Goal: Task Accomplishment & Management: Use online tool/utility

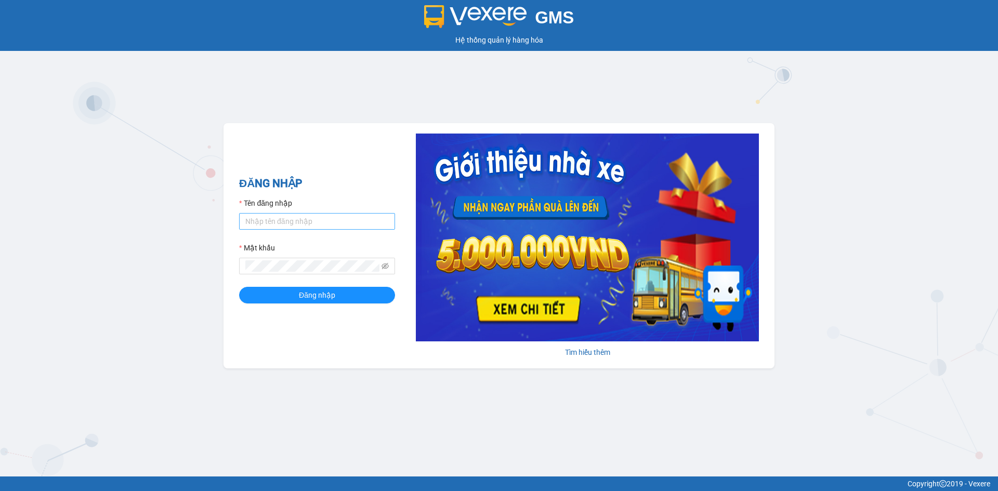
click at [311, 213] on div "Tên đăng nhập" at bounding box center [317, 206] width 156 height 16
click at [314, 223] on input "Tên đăng nhập" at bounding box center [317, 221] width 156 height 17
type input "kimngan.namhailimo"
click at [239, 287] on button "Đăng nhập" at bounding box center [317, 295] width 156 height 17
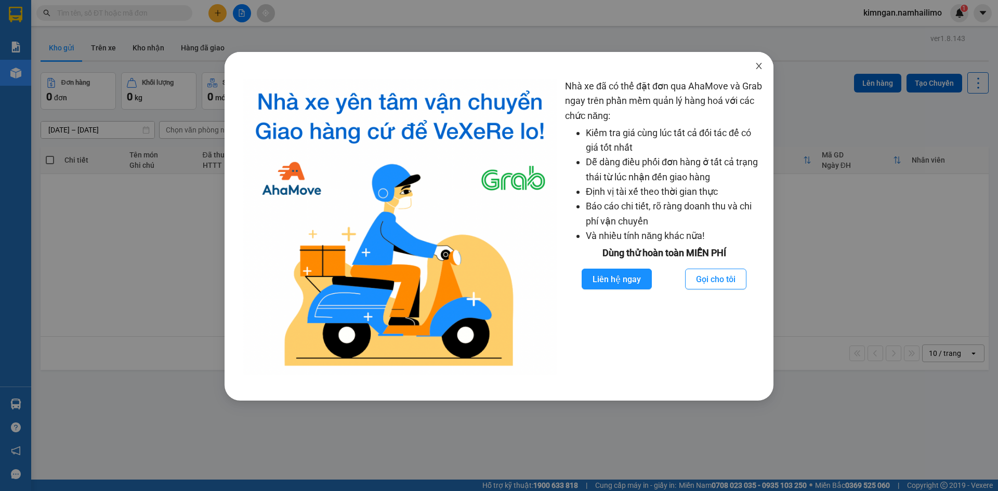
click at [758, 67] on icon "close" at bounding box center [759, 66] width 8 height 8
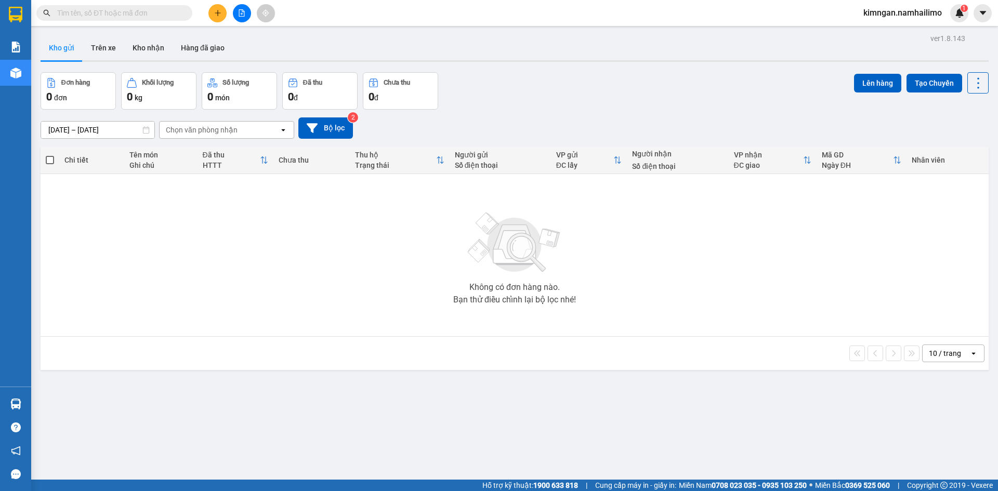
click at [114, 18] on input "text" at bounding box center [118, 12] width 123 height 11
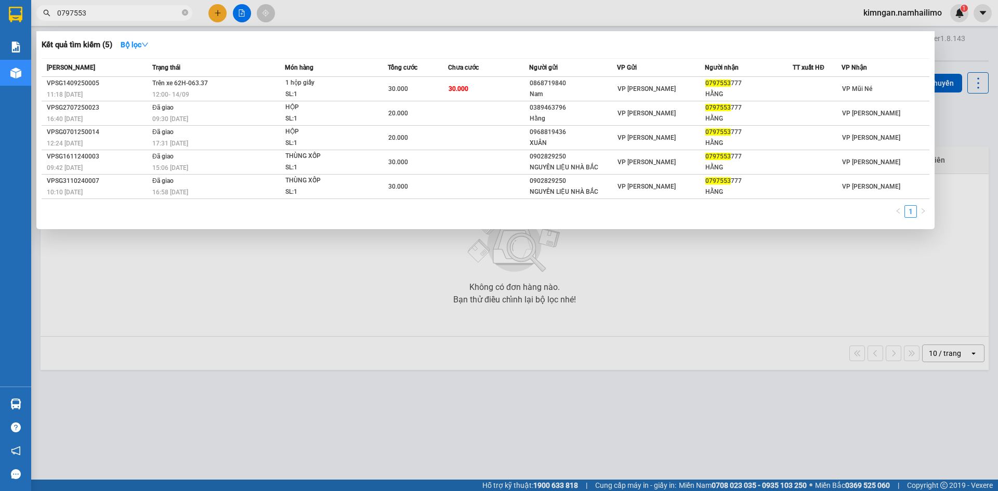
type input "0797553"
click at [629, 355] on div at bounding box center [499, 245] width 998 height 491
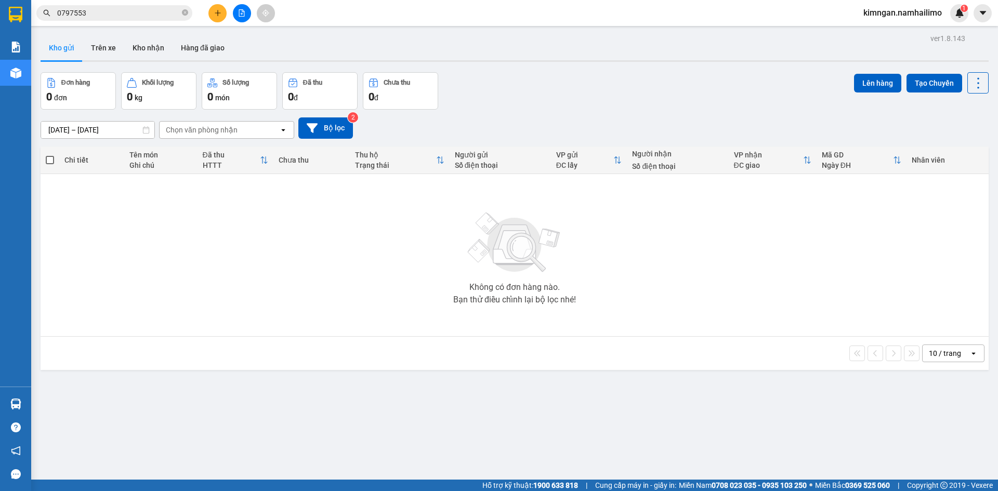
click at [139, 17] on input "0797553" at bounding box center [118, 12] width 123 height 11
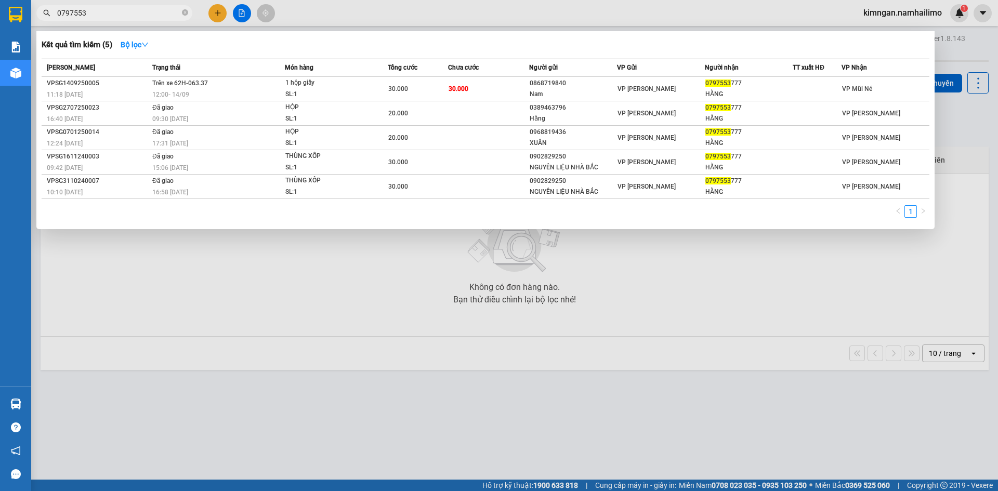
drag, startPoint x: 394, startPoint y: 304, endPoint x: 305, endPoint y: 146, distance: 181.8
click at [391, 287] on div at bounding box center [499, 245] width 998 height 491
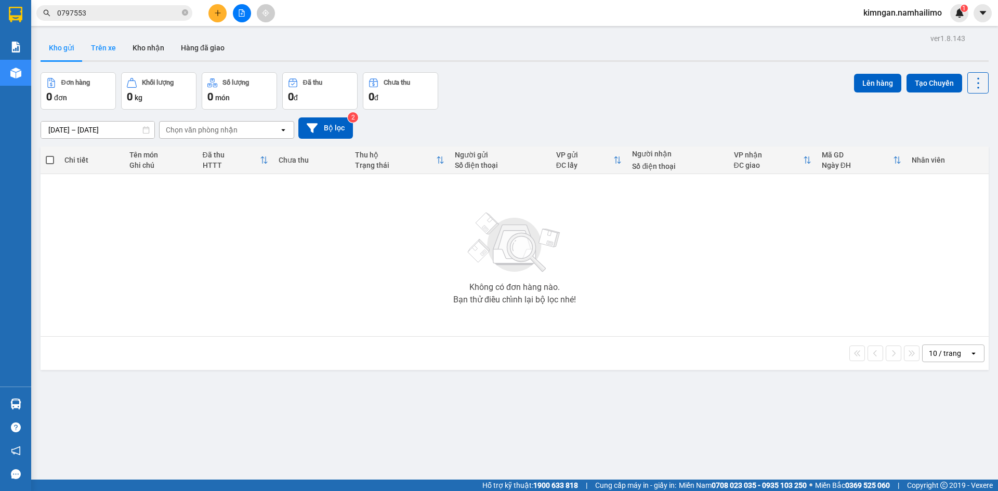
click at [113, 53] on button "Trên xe" at bounding box center [104, 47] width 42 height 25
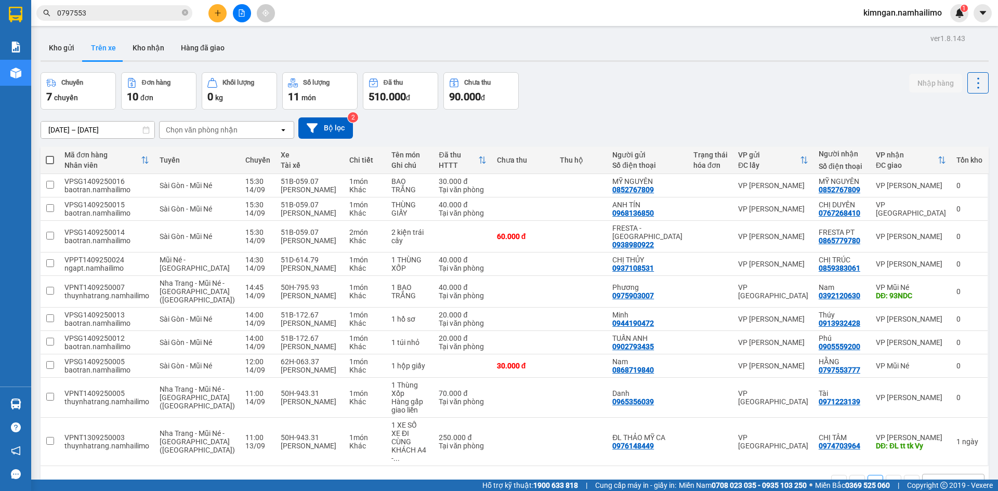
click at [215, 128] on div "Chọn văn phòng nhận" at bounding box center [202, 130] width 72 height 10
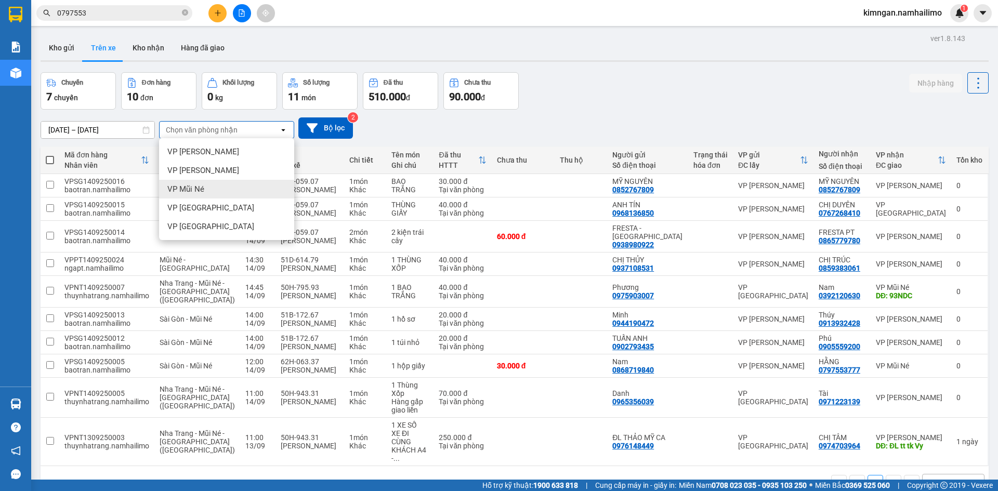
click at [226, 196] on div "VP Mũi Né" at bounding box center [226, 189] width 135 height 19
